Goal: Task Accomplishment & Management: Use online tool/utility

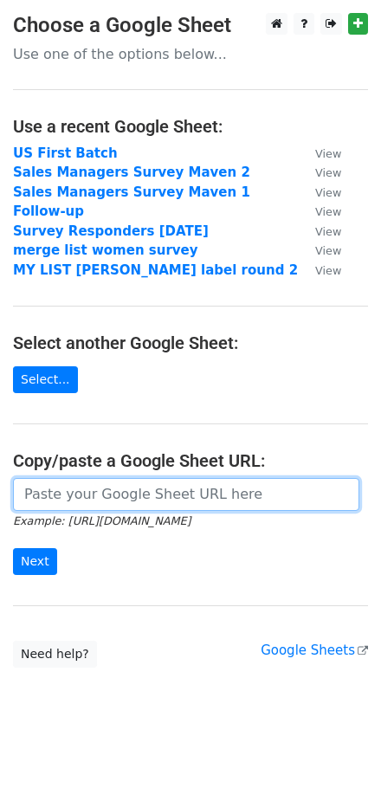
click at [121, 499] on input "url" at bounding box center [186, 494] width 346 height 33
paste input "[URL][DOMAIN_NAME]"
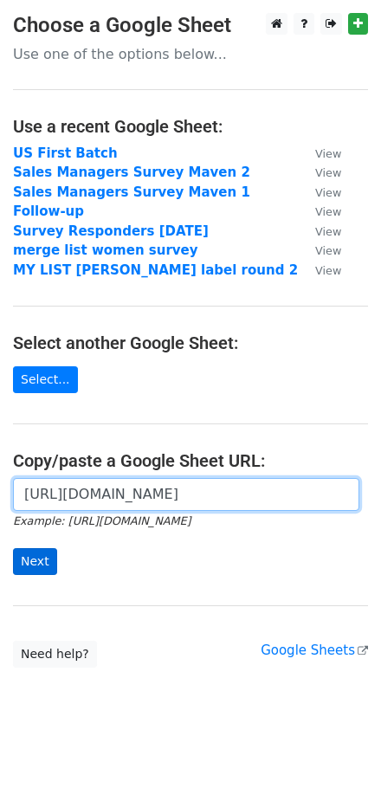
type input "[URL][DOMAIN_NAME]"
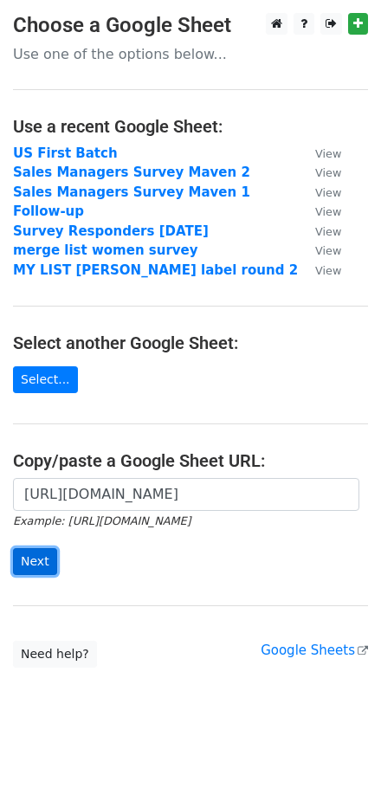
click at [41, 561] on input "Next" at bounding box center [35, 561] width 44 height 27
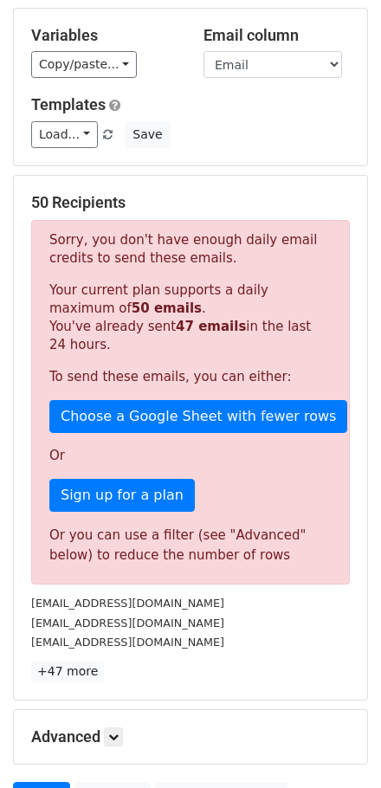
scroll to position [256, 0]
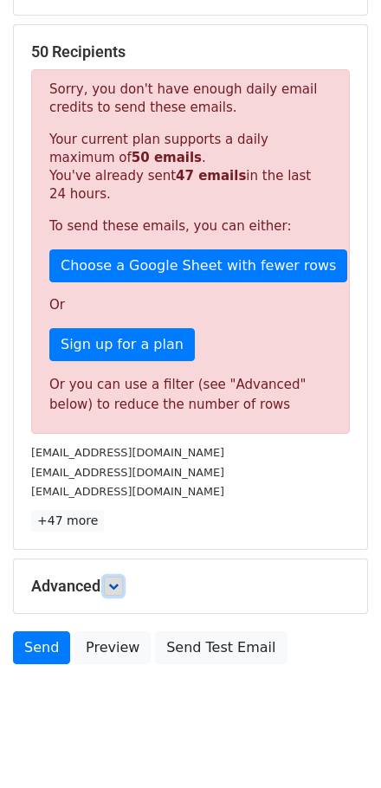
click at [110, 576] on link at bounding box center [113, 585] width 19 height 19
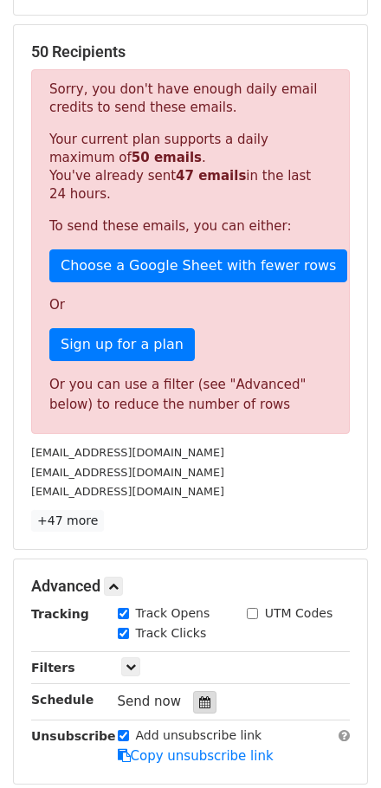
click at [199, 696] on icon at bounding box center [204, 702] width 11 height 12
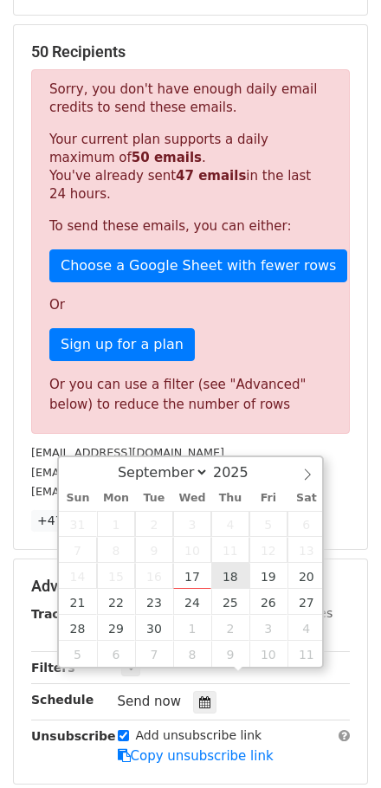
type input "2025-09-18 12:00"
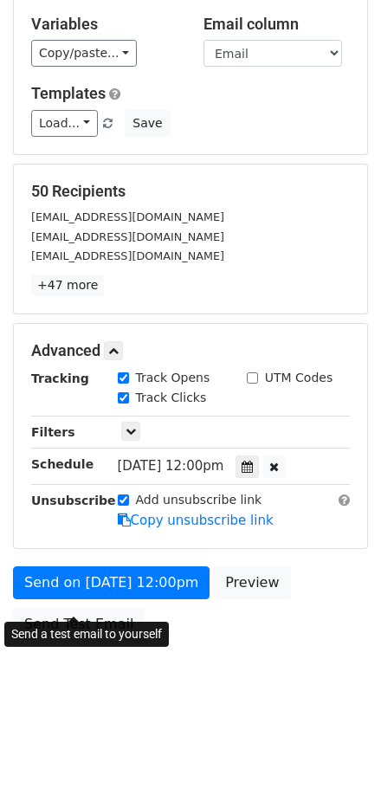
scroll to position [92, 0]
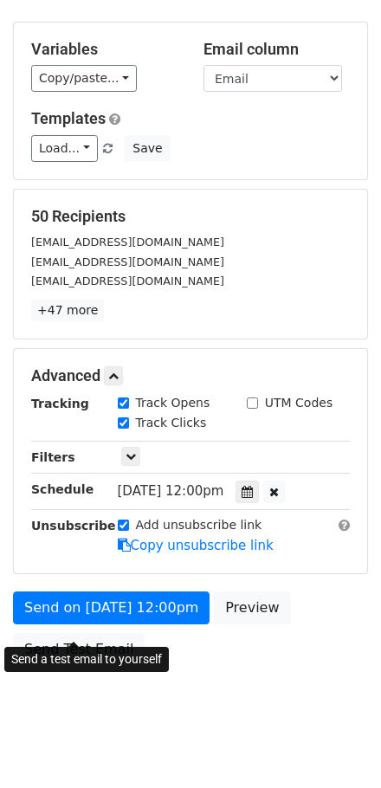
click at [34, 627] on body "New Campaign Daily emails left: 3 Google Sheet: Second Batch Email AI course Va…" at bounding box center [190, 332] width 381 height 822
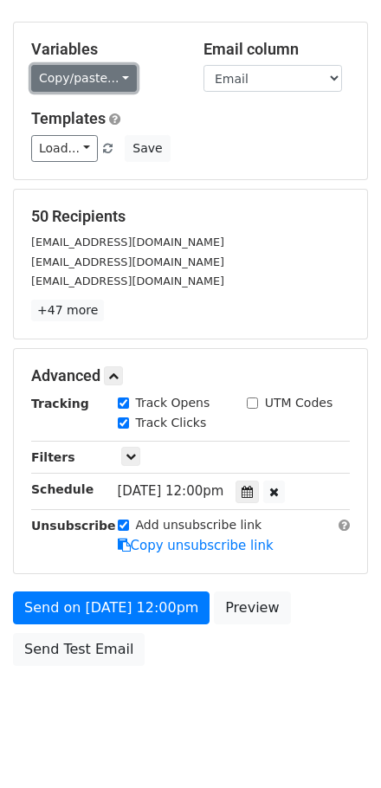
click at [95, 65] on link "Copy/paste..." at bounding box center [84, 78] width 106 height 27
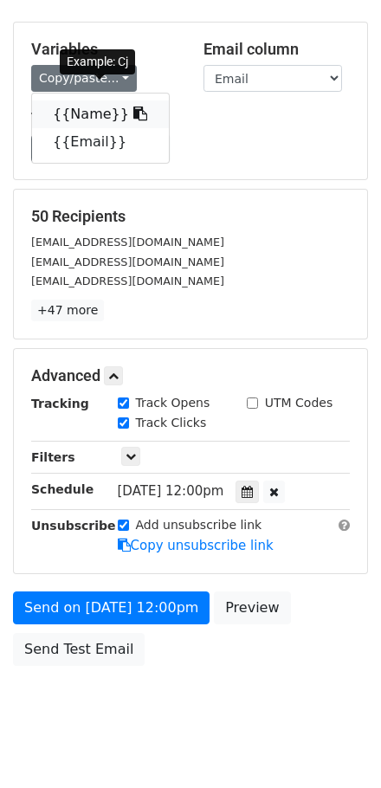
click at [93, 100] on link "{{Name}}" at bounding box center [100, 114] width 137 height 28
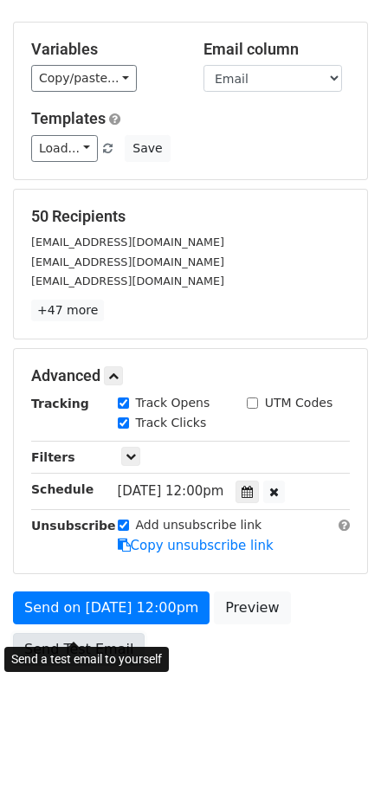
click at [104, 633] on link "Send Test Email" at bounding box center [79, 649] width 132 height 33
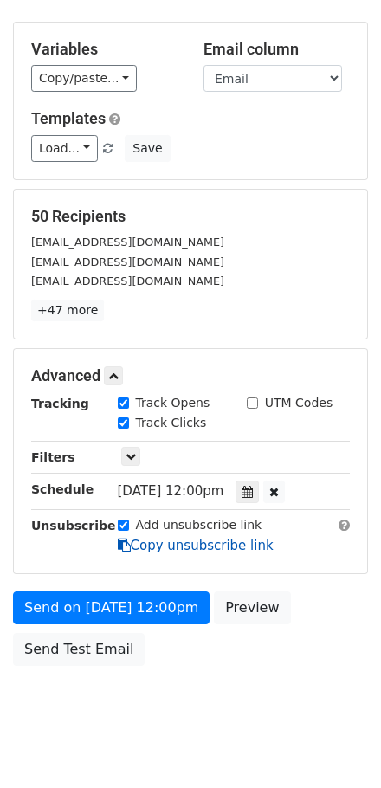
click at [205, 537] on link "Copy unsubscribe link" at bounding box center [196, 545] width 156 height 16
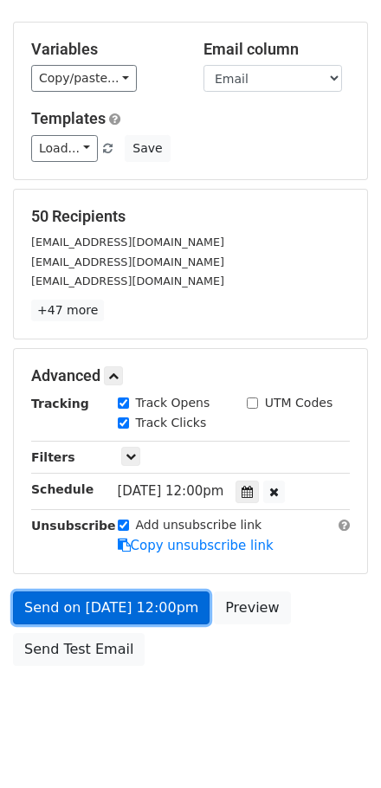
click at [143, 591] on link "Send on Sep 18 at 12:00pm" at bounding box center [111, 607] width 196 height 33
